Goal: Ask a question

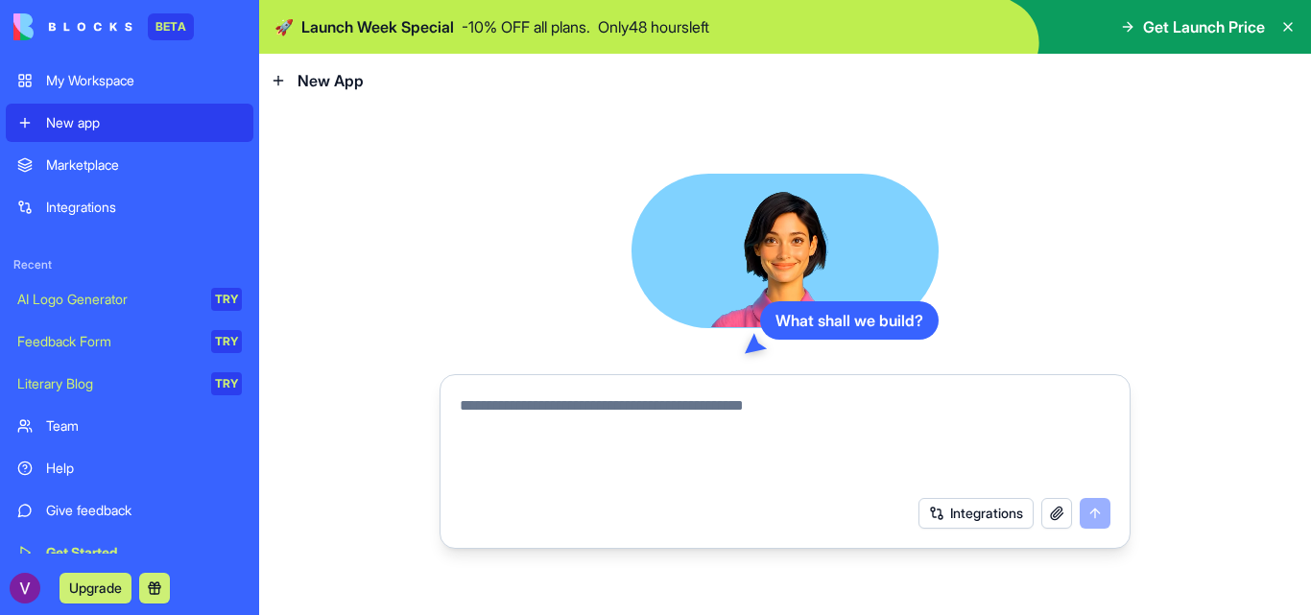
click at [545, 400] on textarea at bounding box center [785, 440] width 651 height 92
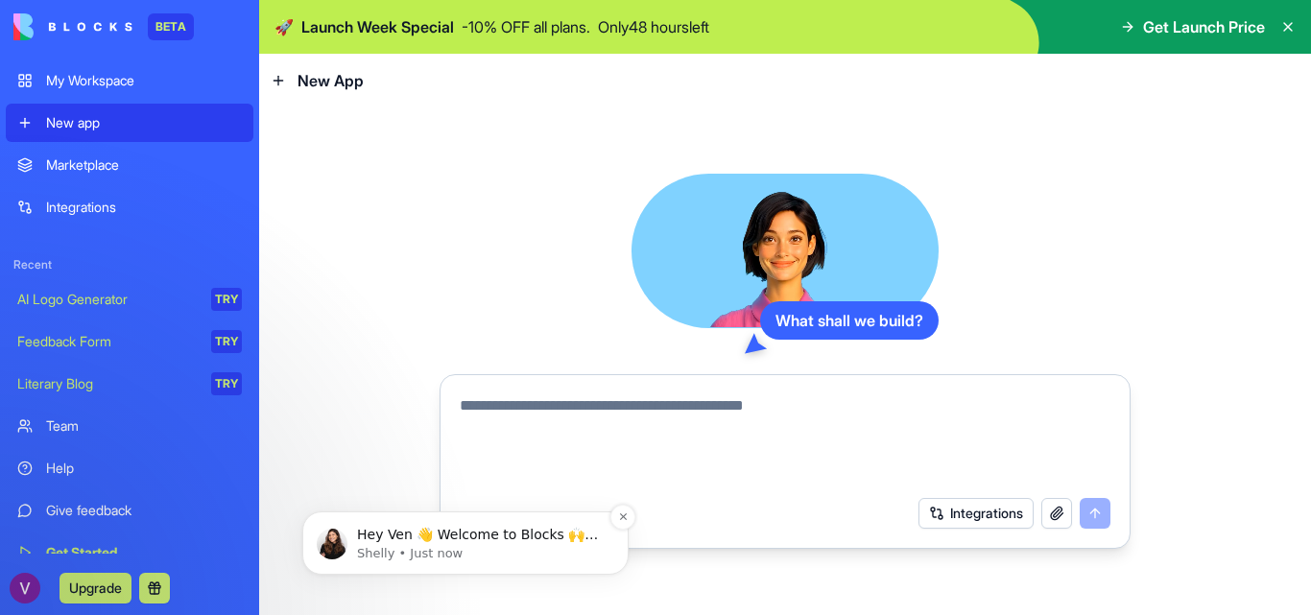
click at [495, 524] on div "Hey Ven 👋 Welcome to Blocks 🙌 I'm here if you have any questions! [PERSON_NAME]…" at bounding box center [466, 543] width 298 height 38
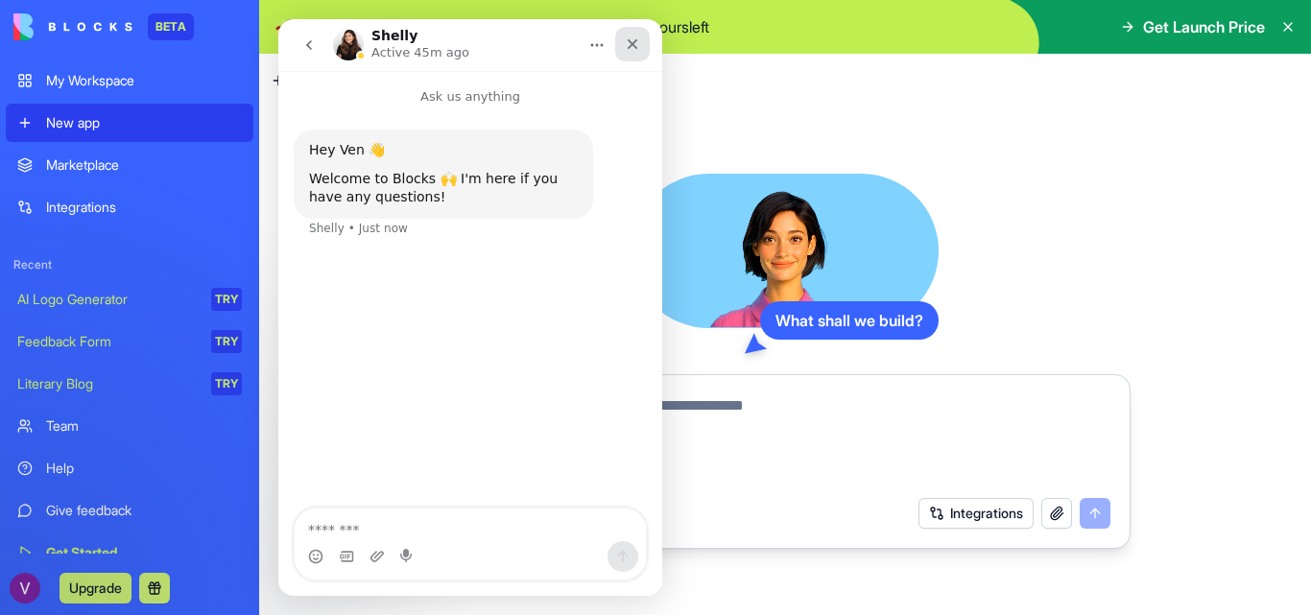
click at [648, 45] on div "Close" at bounding box center [632, 44] width 35 height 35
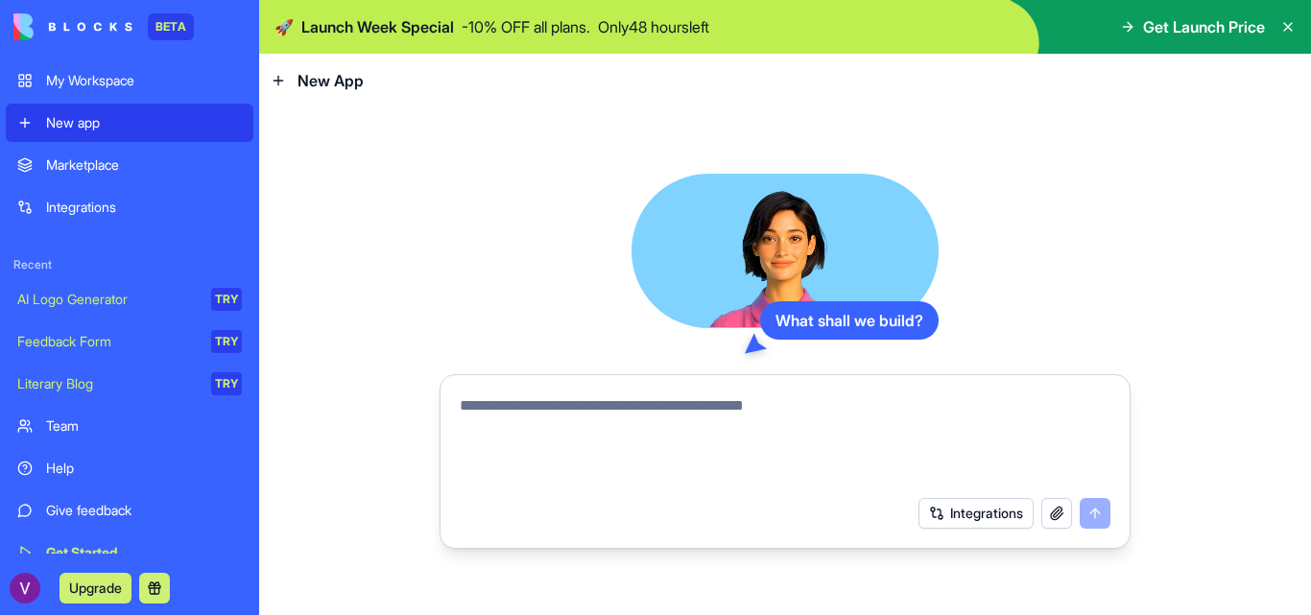
click at [579, 421] on textarea at bounding box center [785, 440] width 651 height 92
type textarea "**********"
click at [1085, 503] on button "submit" at bounding box center [1095, 513] width 31 height 31
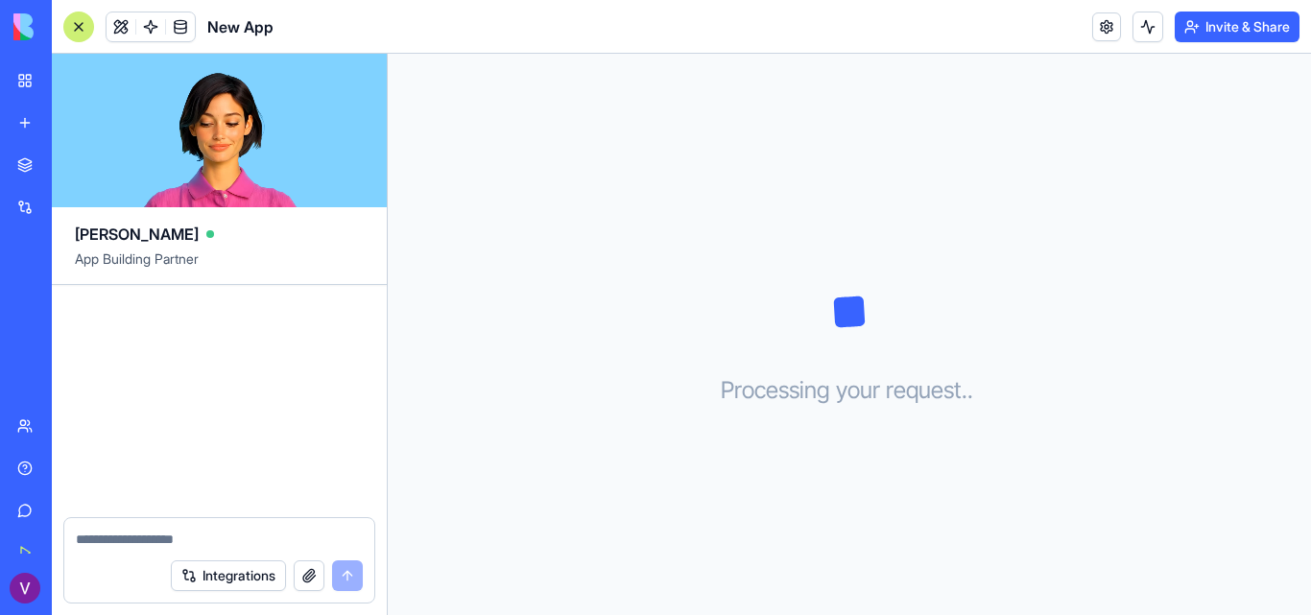
click at [606, 174] on div "Processing your request . . ." at bounding box center [849, 334] width 923 height 561
